Goal: Find specific page/section: Find specific page/section

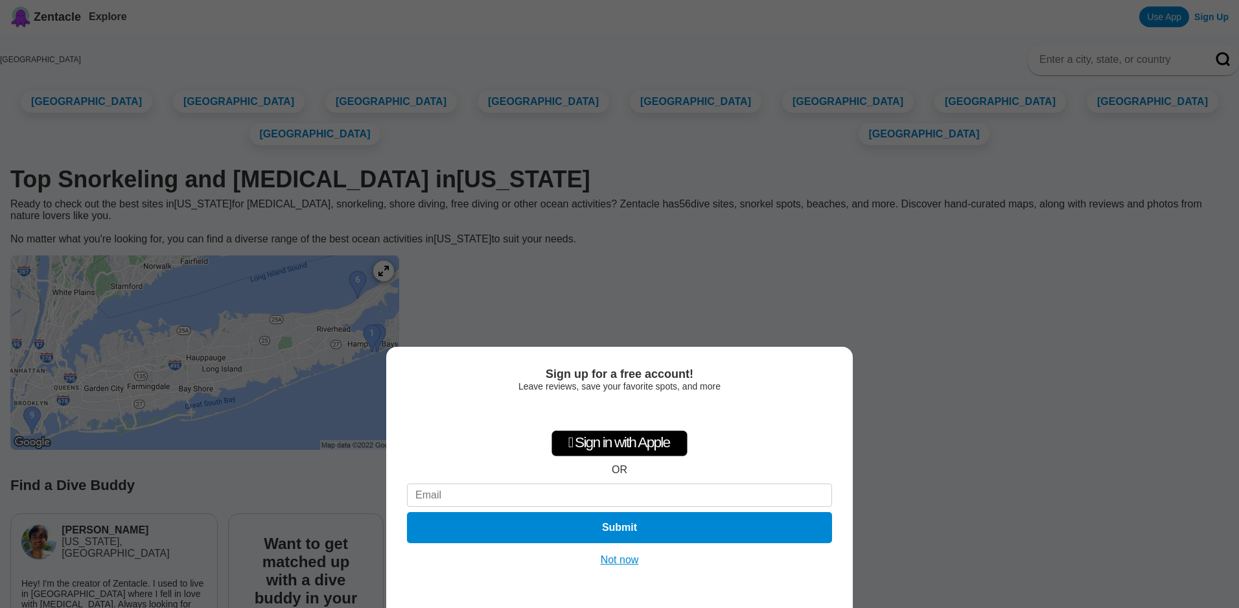
click at [615, 565] on button "Not now" at bounding box center [620, 560] width 46 height 13
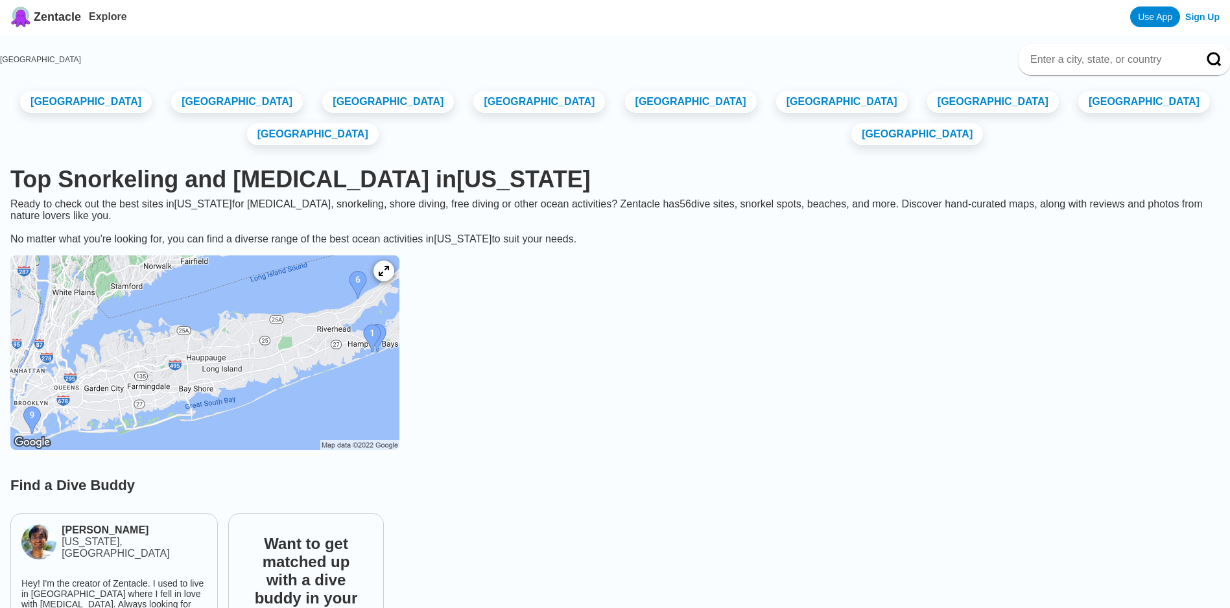
click at [1073, 62] on input at bounding box center [1108, 59] width 159 height 13
type input "Sandusky [US_STATE]"
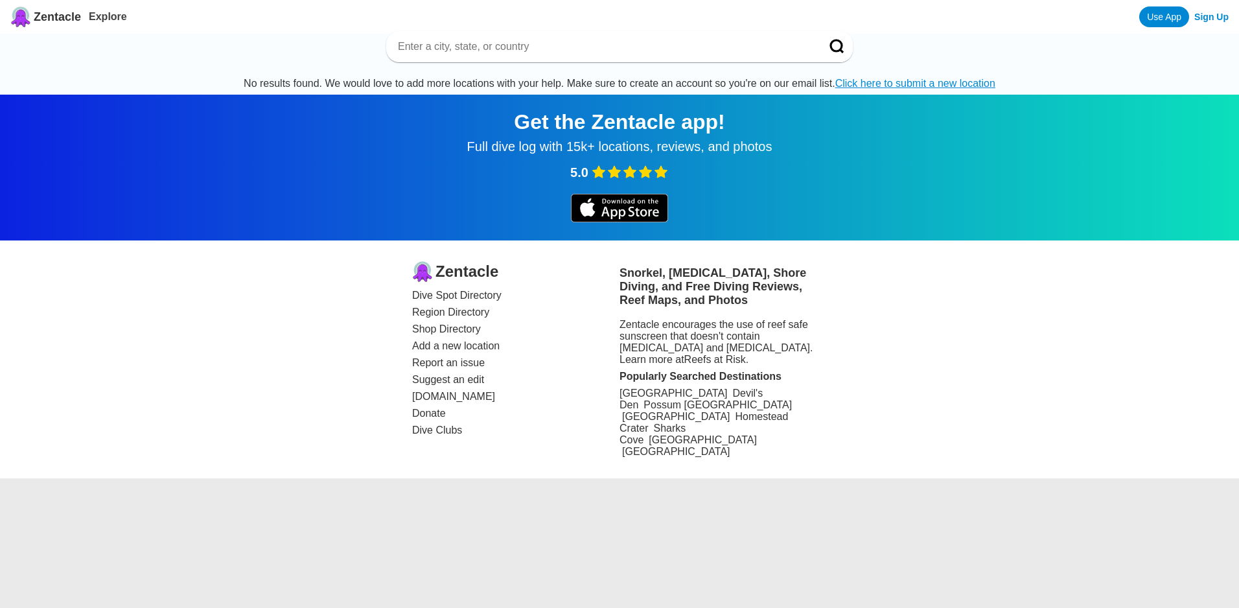
click at [443, 301] on link "Dive Spot Directory" at bounding box center [515, 296] width 207 height 12
